Goal: Task Accomplishment & Management: Manage account settings

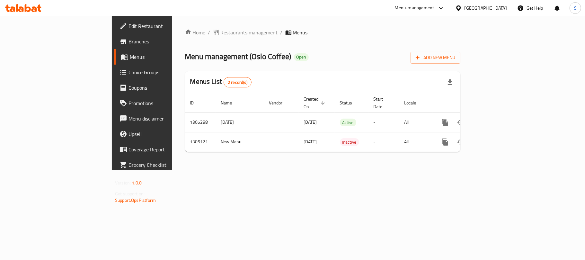
click at [25, 9] on icon at bounding box center [28, 8] width 6 height 8
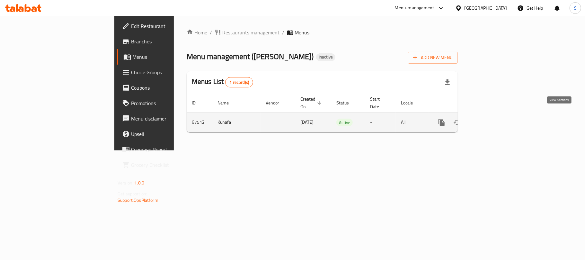
click at [492, 119] on icon "enhanced table" at bounding box center [489, 123] width 8 height 8
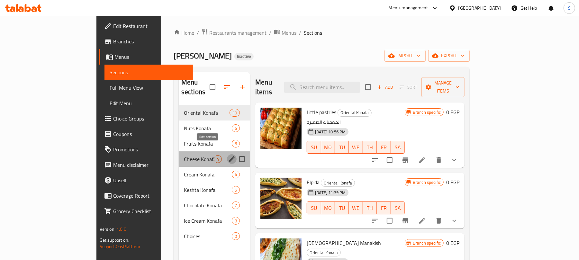
click at [228, 155] on icon "edit" at bounding box center [232, 159] width 8 height 8
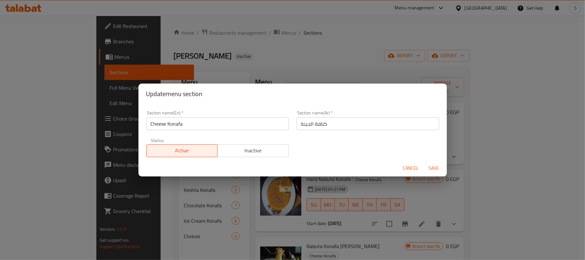
click at [300, 123] on input "كنافة الجبنة" at bounding box center [368, 123] width 143 height 13
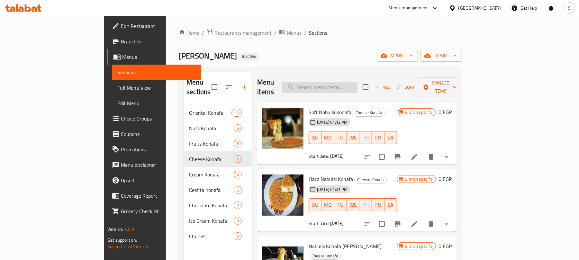
click at [347, 86] on input "search" at bounding box center [320, 87] width 76 height 11
paste input "Kunafa Cream"
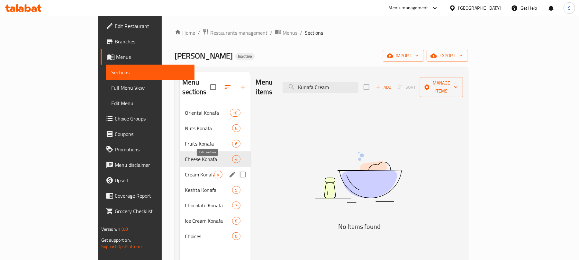
type input "Kunafa Cream"
click at [230, 172] on icon "edit" at bounding box center [233, 175] width 6 height 6
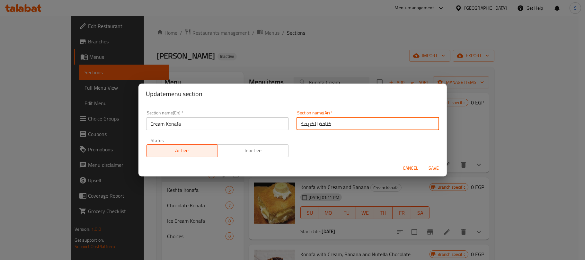
drag, startPoint x: 328, startPoint y: 122, endPoint x: 298, endPoint y: 124, distance: 30.3
click at [298, 124] on input "كنافة الكريمة" at bounding box center [368, 123] width 143 height 13
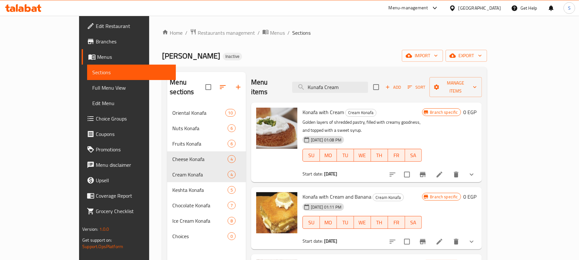
click at [37, 7] on icon at bounding box center [39, 8] width 5 height 7
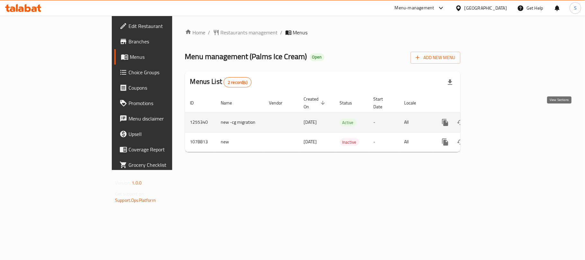
click at [496, 119] on icon "enhanced table" at bounding box center [492, 123] width 8 height 8
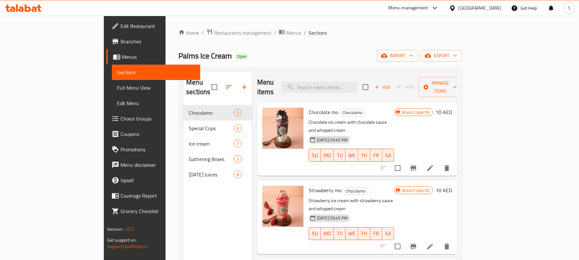
click at [184, 189] on div "Menu sections Chocolamo 3 Special Cups 6 Ice cream 7 Gathering Boxes 3 Ramadan …" at bounding box center [218, 202] width 68 height 260
click at [339, 84] on input "search" at bounding box center [320, 87] width 76 height 11
paste input "Blossom"
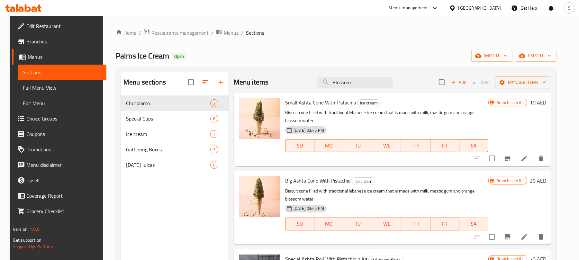
type input "Blossom"
click at [367, 66] on div "Home / Restaurants management / Menus / Sections Palms Ice Cream Open import ex…" at bounding box center [336, 183] width 441 height 309
click at [421, 58] on div "Palms Ice Cream Open import export" at bounding box center [336, 56] width 441 height 12
click at [527, 158] on icon at bounding box center [524, 159] width 6 height 6
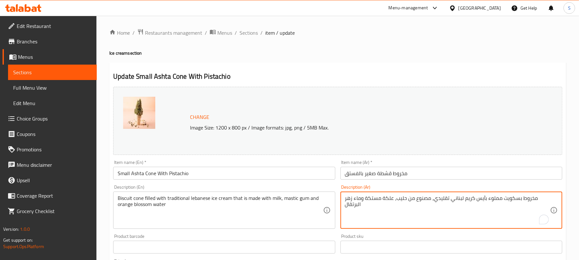
drag, startPoint x: 360, startPoint y: 200, endPoint x: 347, endPoint y: 206, distance: 15.1
